Goal: Information Seeking & Learning: Learn about a topic

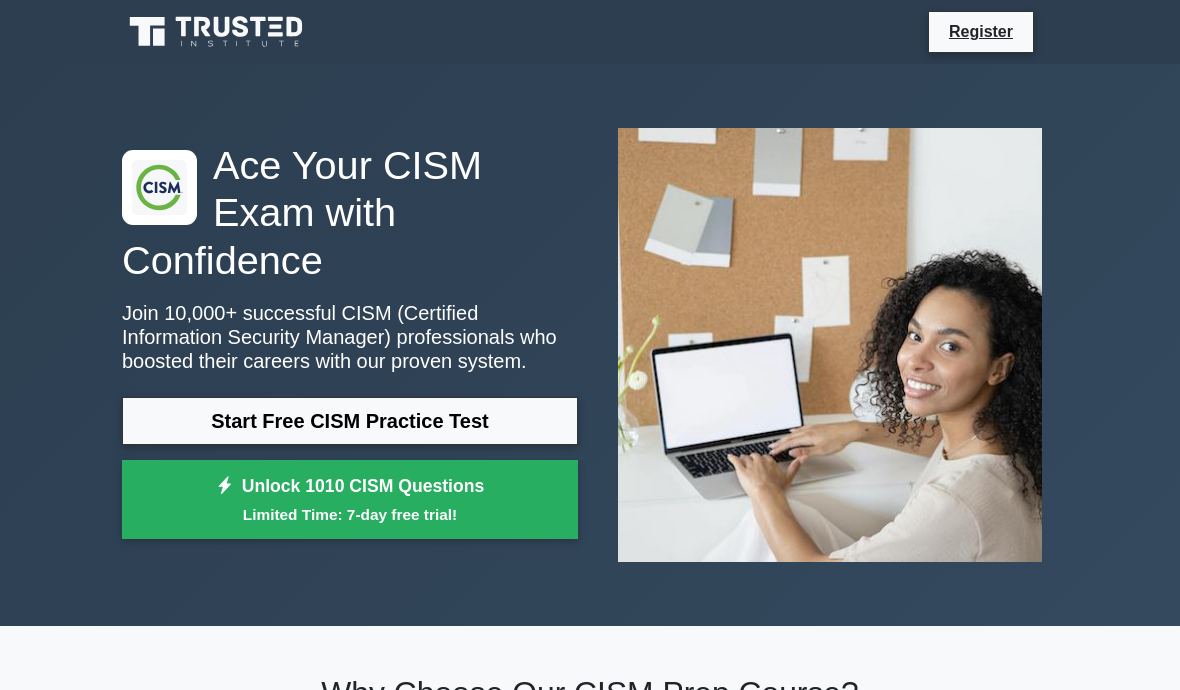
click at [273, 427] on link "Start Free CISM Practice Test" at bounding box center [350, 421] width 456 height 48
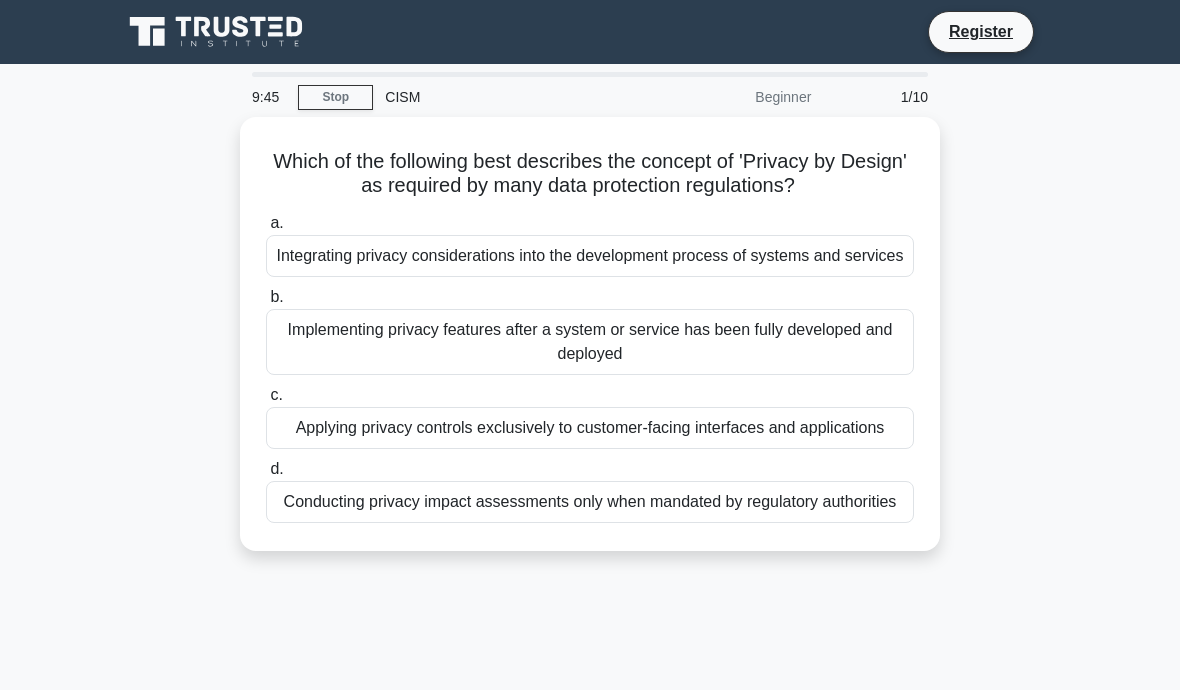
click at [690, 259] on div "Integrating privacy considerations into the development process of systems and …" at bounding box center [590, 256] width 648 height 42
click at [266, 230] on input "a. Integrating privacy considerations into the development process of systems a…" at bounding box center [266, 223] width 0 height 13
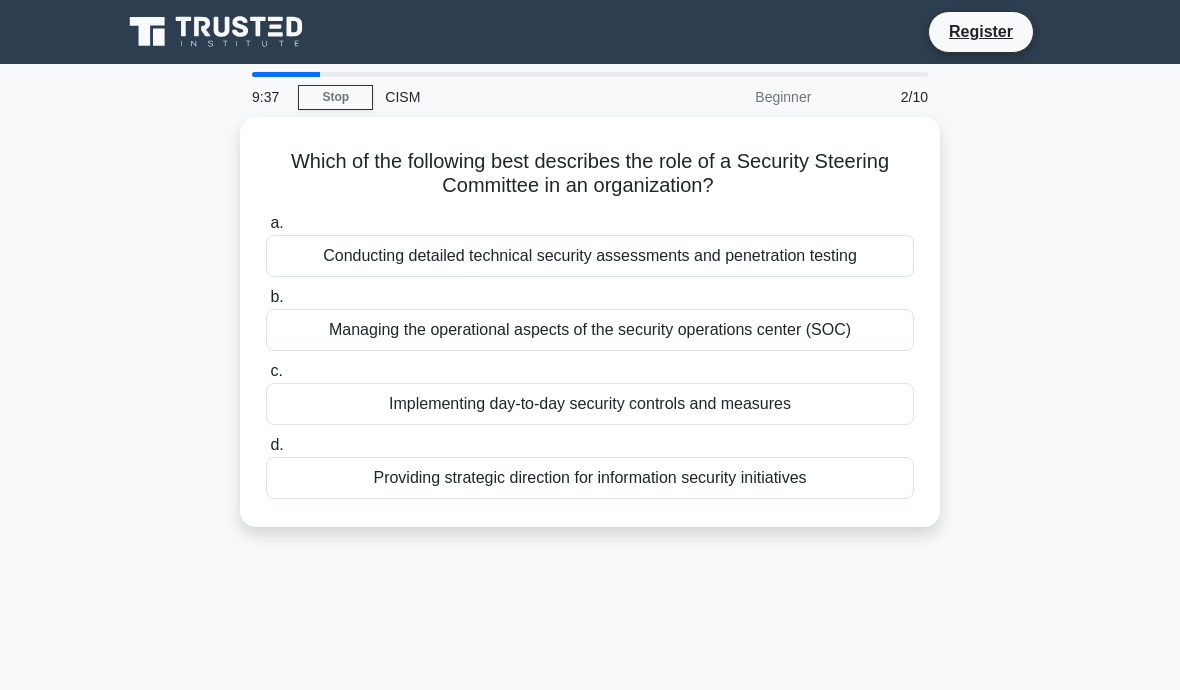
click at [748, 482] on div "Providing strategic direction for information security initiatives" at bounding box center [590, 478] width 648 height 42
click at [266, 452] on input "d. Providing strategic direction for information security initiatives" at bounding box center [266, 445] width 0 height 13
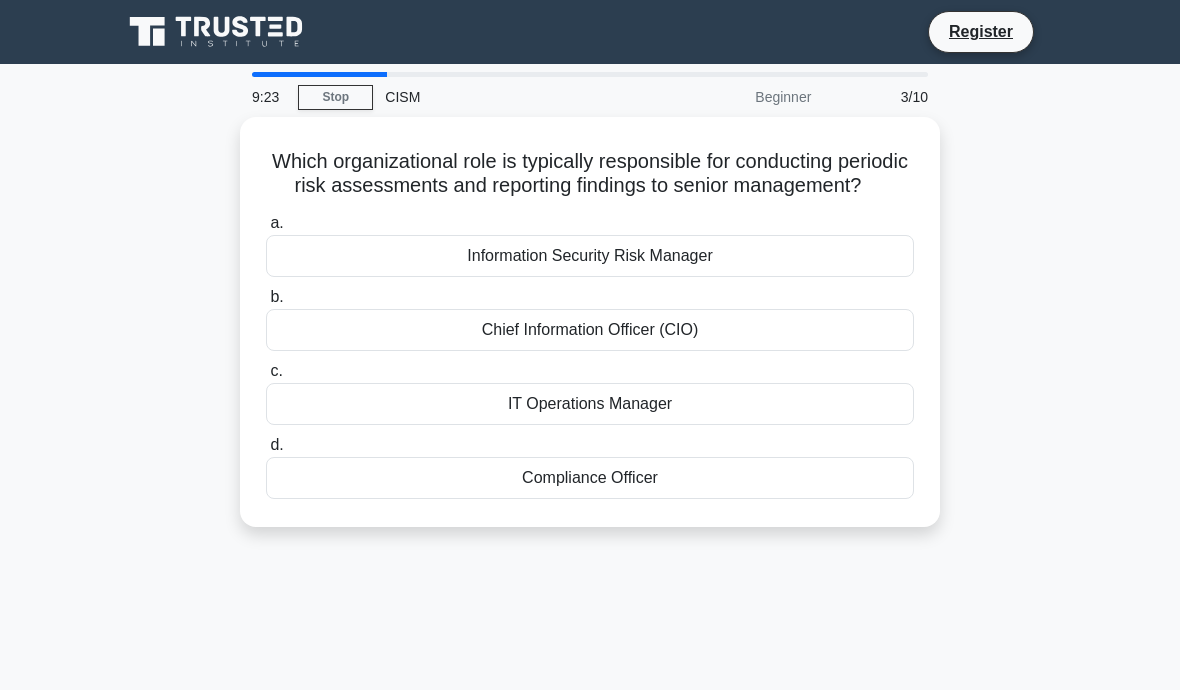
click at [649, 263] on div "Information Security Risk Manager" at bounding box center [590, 256] width 648 height 42
click at [266, 230] on input "a. Information Security Risk Manager" at bounding box center [266, 223] width 0 height 13
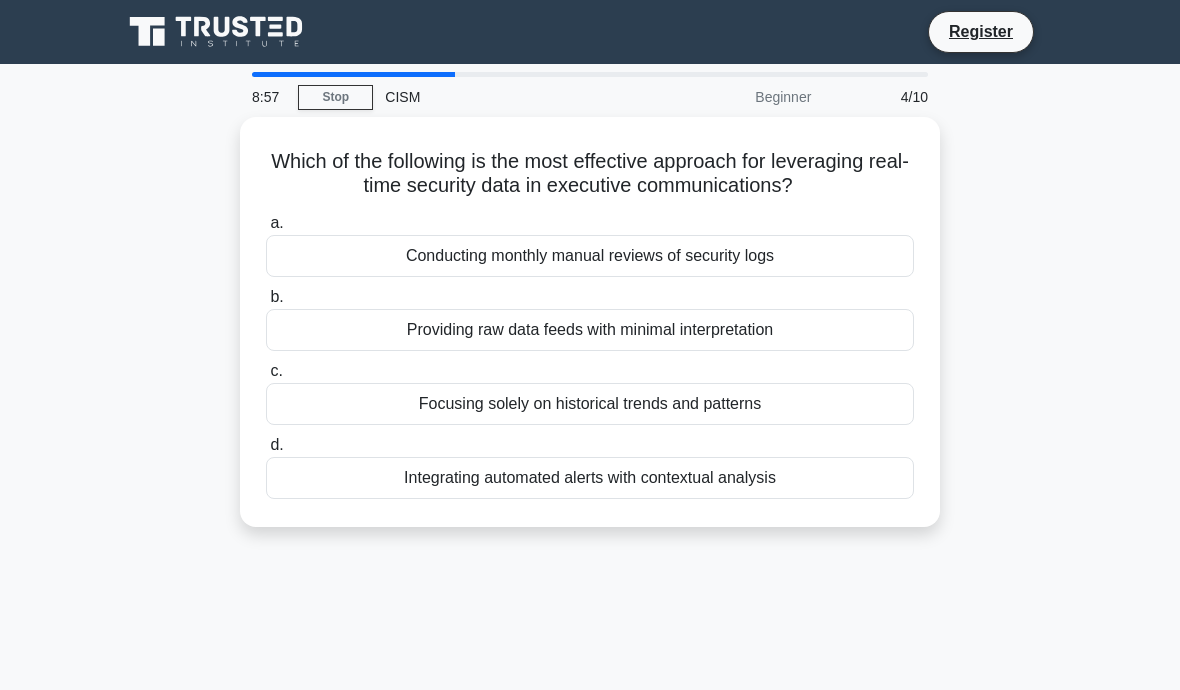
click at [710, 499] on div "Integrating automated alerts with contextual analysis" at bounding box center [590, 478] width 648 height 42
click at [266, 452] on input "d. Integrating automated alerts with contextual analysis" at bounding box center [266, 445] width 0 height 13
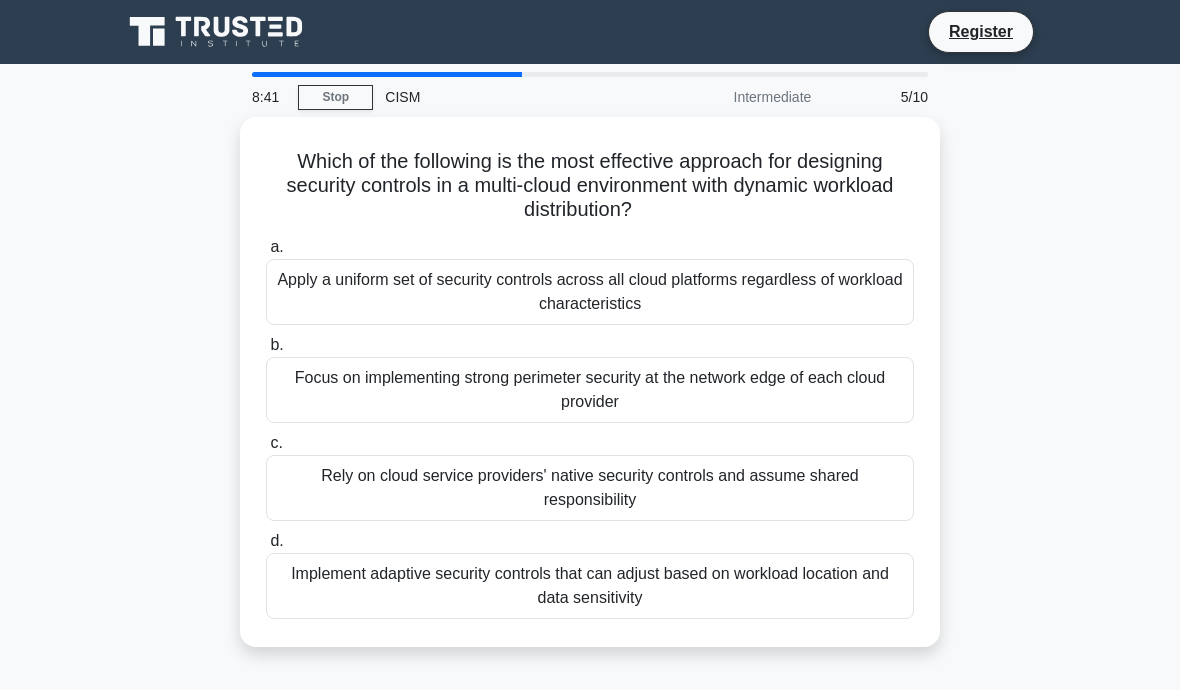
click at [636, 579] on div "Implement adaptive security controls that can adjust based on workload location…" at bounding box center [590, 586] width 648 height 66
click at [266, 548] on input "d. Implement adaptive security controls that can adjust based on workload locat…" at bounding box center [266, 541] width 0 height 13
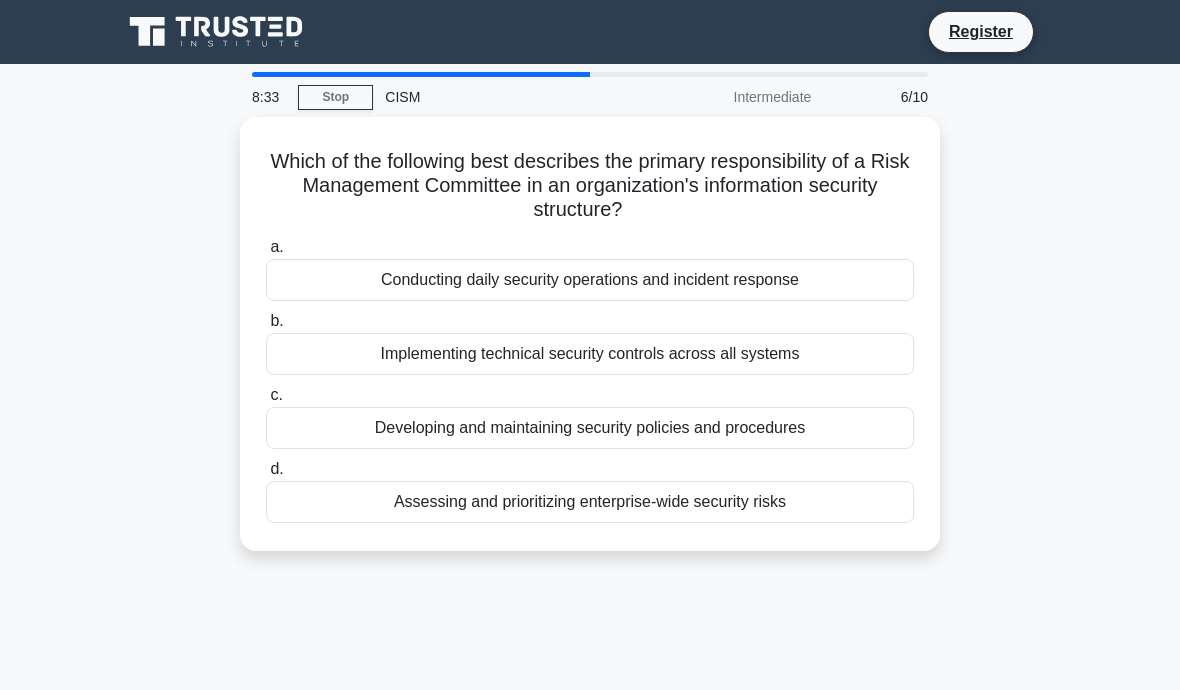
click at [695, 512] on div "Assessing and prioritizing enterprise-wide security risks" at bounding box center [590, 502] width 648 height 42
click at [266, 476] on input "d. Assessing and prioritizing enterprise-wide security risks" at bounding box center [266, 469] width 0 height 13
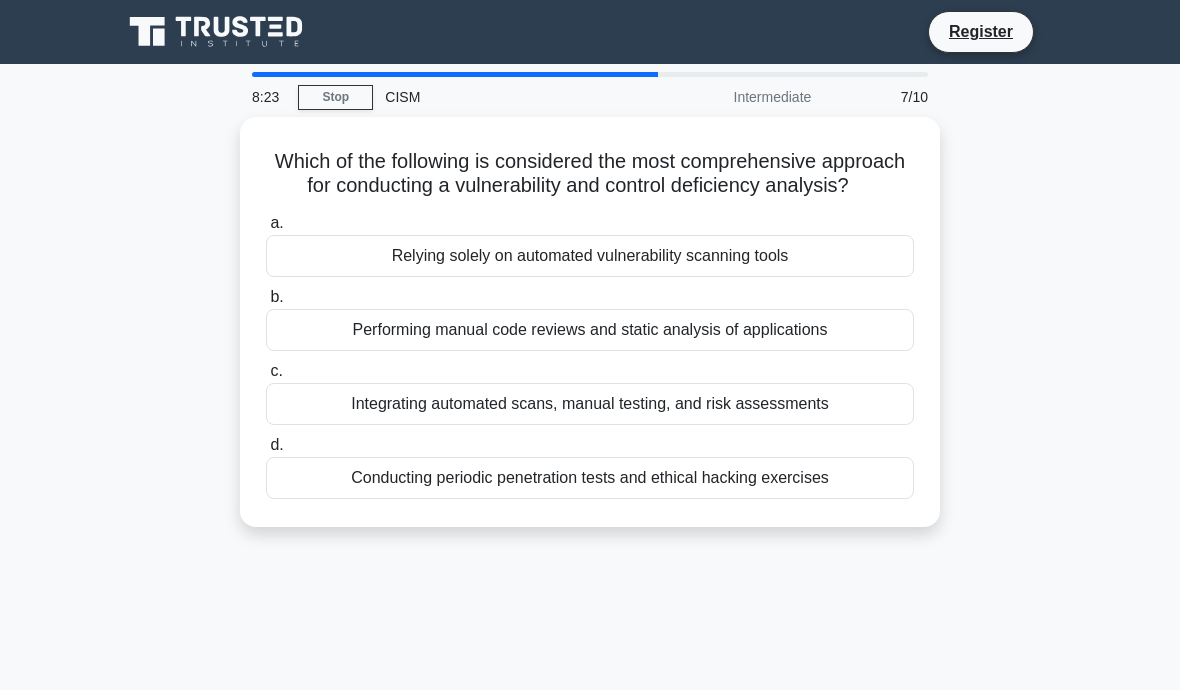
click at [680, 425] on div "Integrating automated scans, manual testing, and risk assessments" at bounding box center [590, 404] width 648 height 42
click at [266, 378] on input "c. Integrating automated scans, manual testing, and risk assessments" at bounding box center [266, 371] width 0 height 13
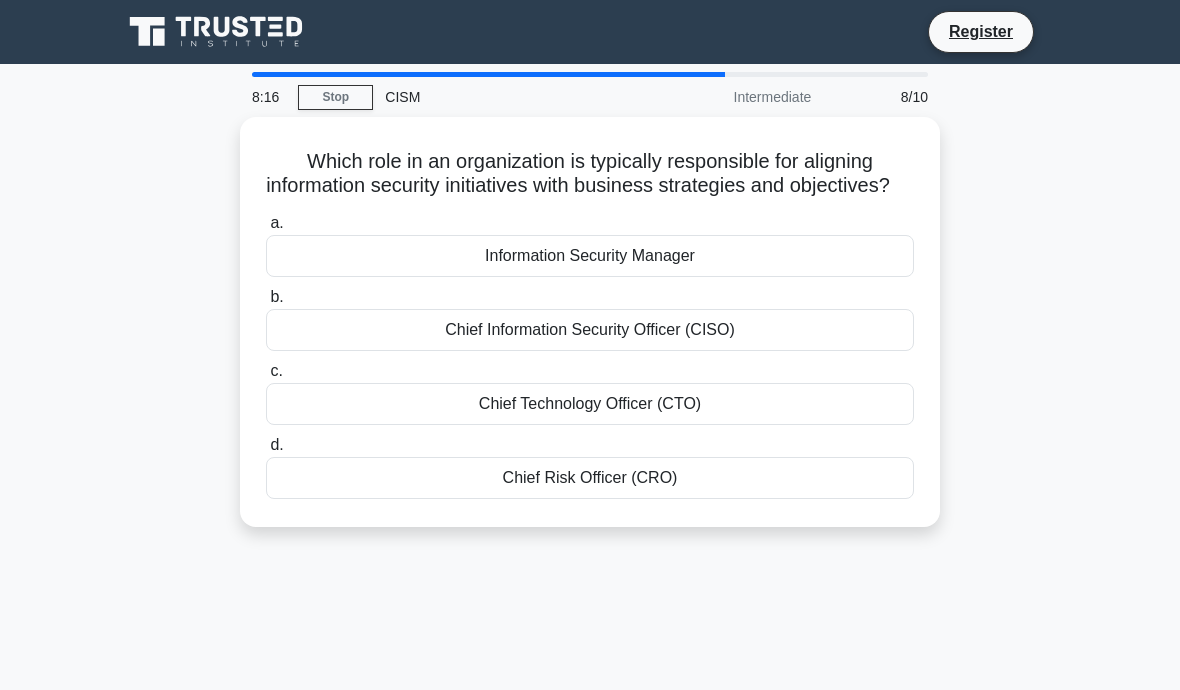
click at [650, 343] on div "Chief Information Security Officer (CISO)" at bounding box center [590, 330] width 648 height 42
click at [266, 304] on input "b. Chief Information Security Officer (CISO)" at bounding box center [266, 297] width 0 height 13
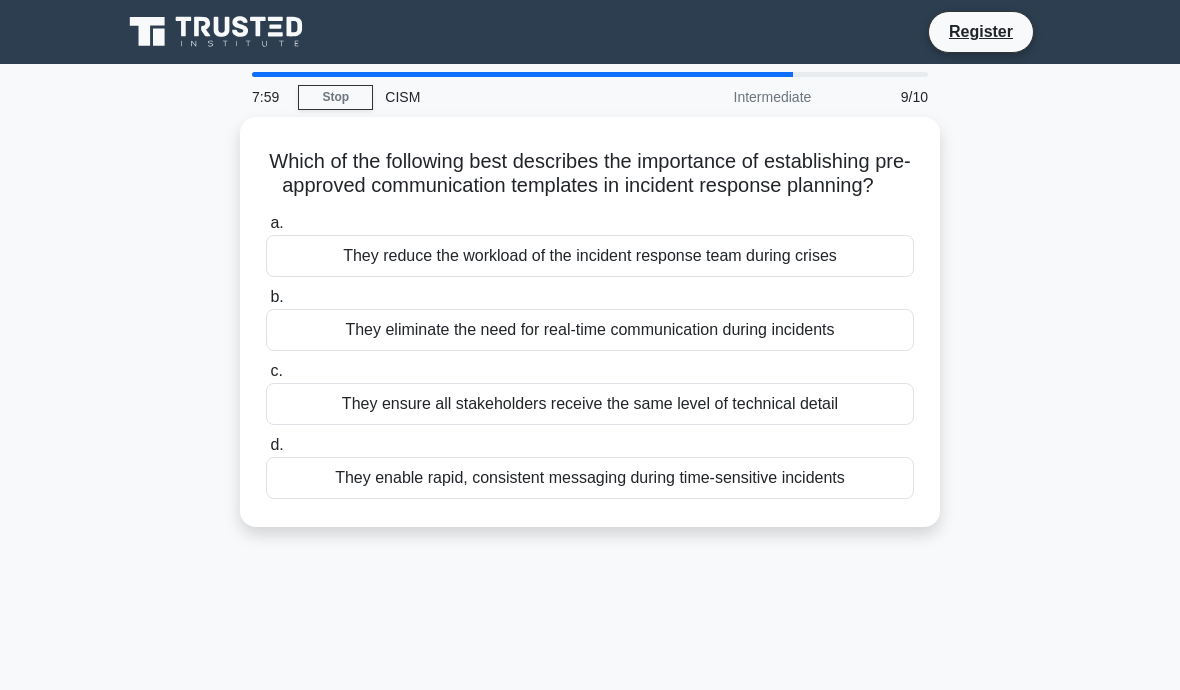
click at [727, 499] on div "They enable rapid, consistent messaging during time-sensitive incidents" at bounding box center [590, 478] width 648 height 42
click at [266, 452] on input "d. They enable rapid, consistent messaging during time-sensitive incidents" at bounding box center [266, 445] width 0 height 13
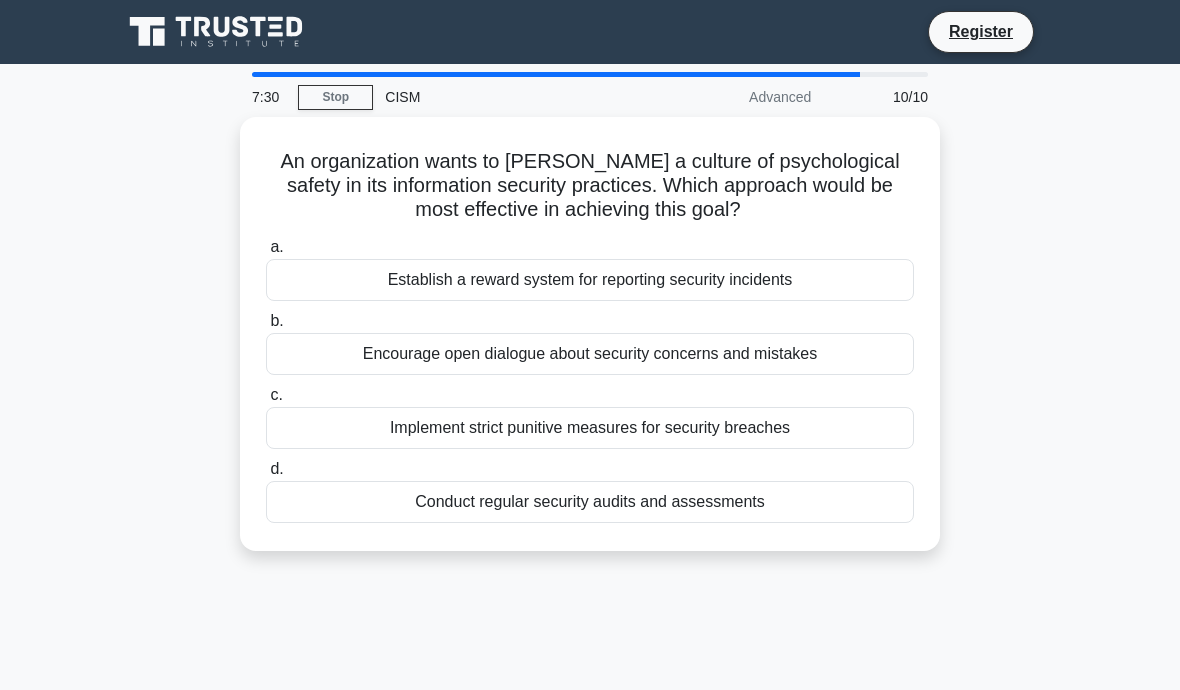
click at [739, 361] on div "Encourage open dialogue about security concerns and mistakes" at bounding box center [590, 354] width 648 height 42
click at [266, 328] on input "b. Encourage open dialogue about security concerns and mistakes" at bounding box center [266, 321] width 0 height 13
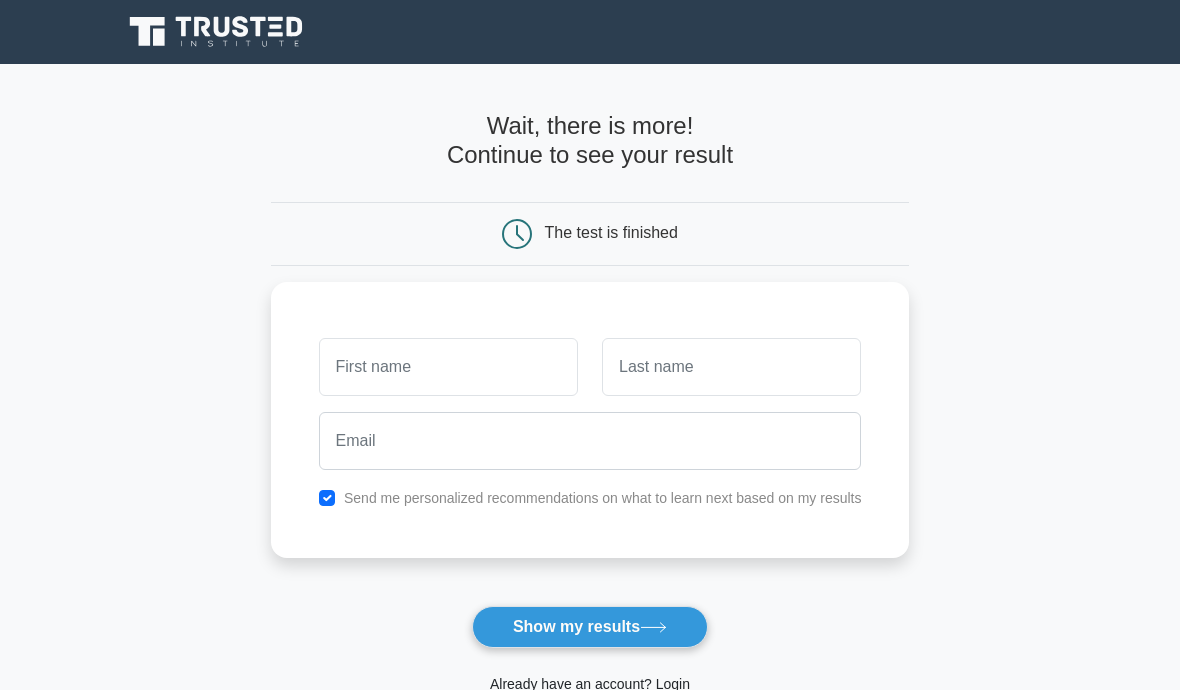
click at [1079, 246] on main "Wait, there is more! Continue to see your result The test is finished and the" at bounding box center [590, 423] width 1180 height 719
